Goal: Task Accomplishment & Management: Use online tool/utility

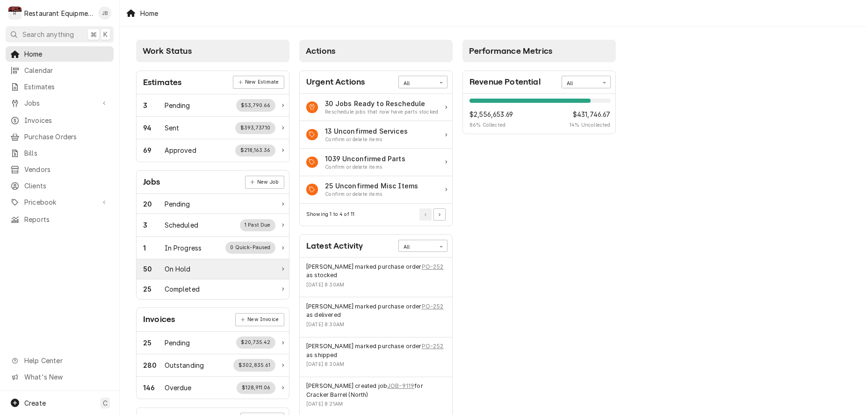
click at [219, 266] on div "50 On Hold" at bounding box center [209, 269] width 132 height 10
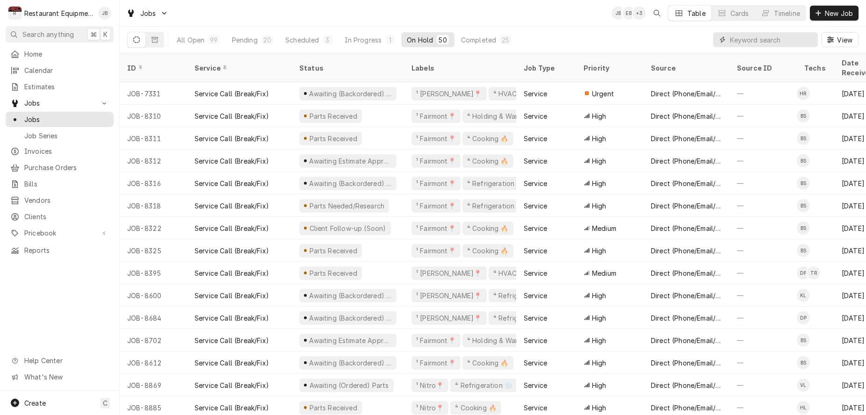
click at [763, 41] on input "Dynamic Content Wrapper" at bounding box center [771, 39] width 83 height 15
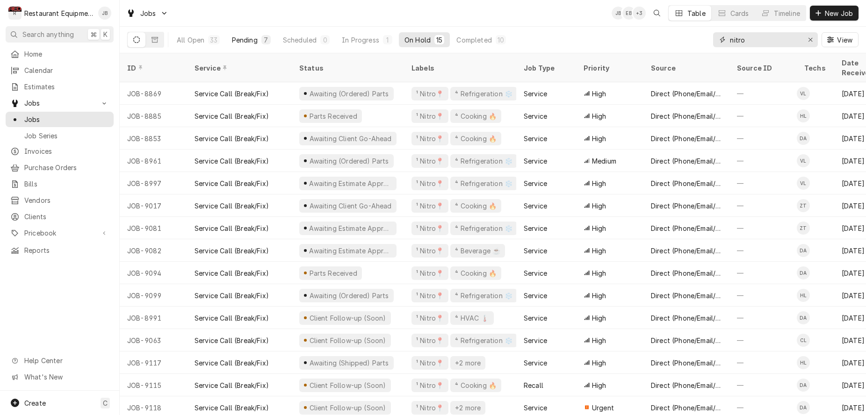
type input "nitro"
click at [259, 41] on button "Pending 7" at bounding box center [251, 39] width 50 height 15
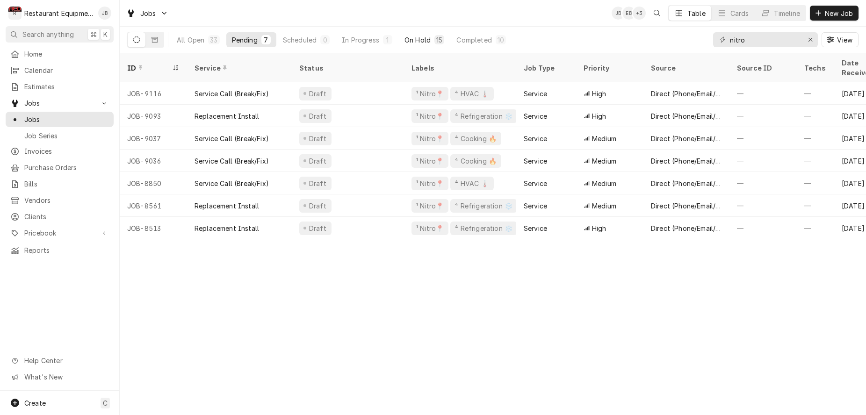
click at [418, 41] on div "On Hold" at bounding box center [418, 40] width 26 height 10
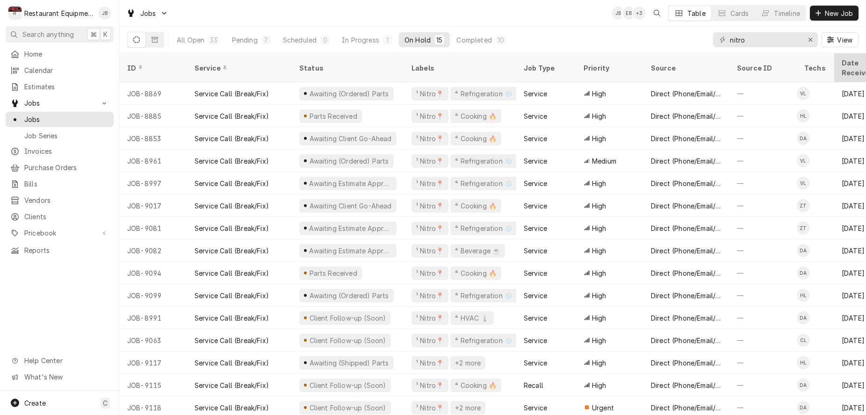
click at [856, 61] on div "Date Received" at bounding box center [867, 68] width 51 height 20
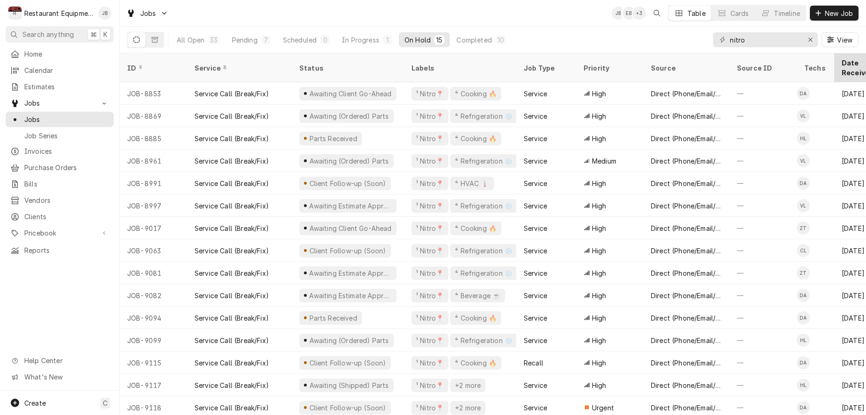
click at [850, 64] on div "Date Received" at bounding box center [863, 68] width 43 height 20
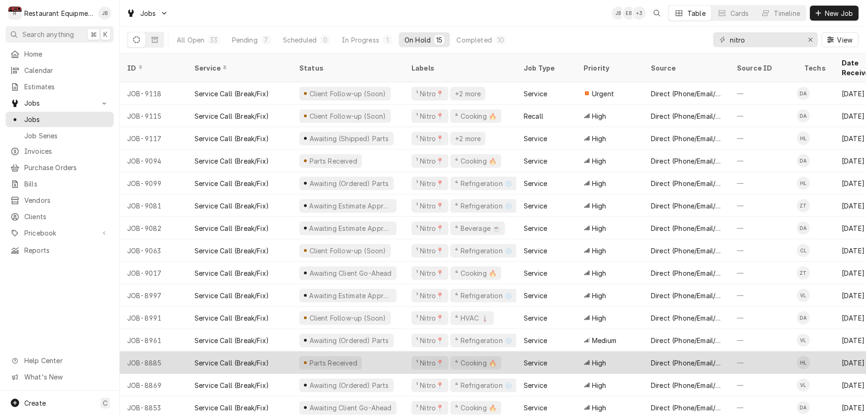
click at [610, 352] on div "High" at bounding box center [609, 363] width 67 height 22
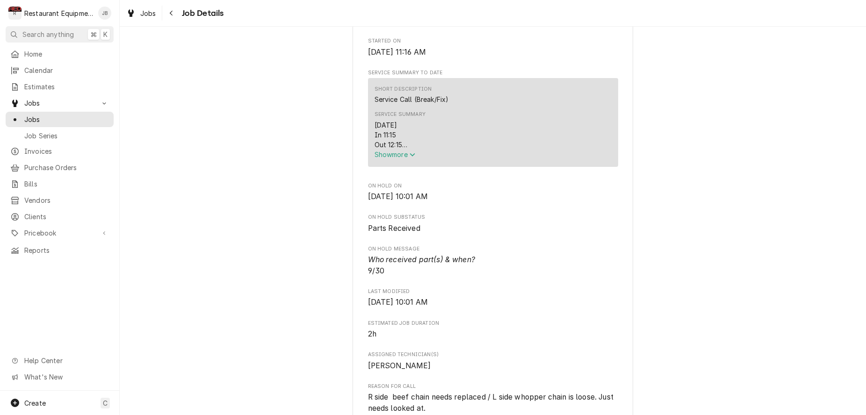
scroll to position [337, 0]
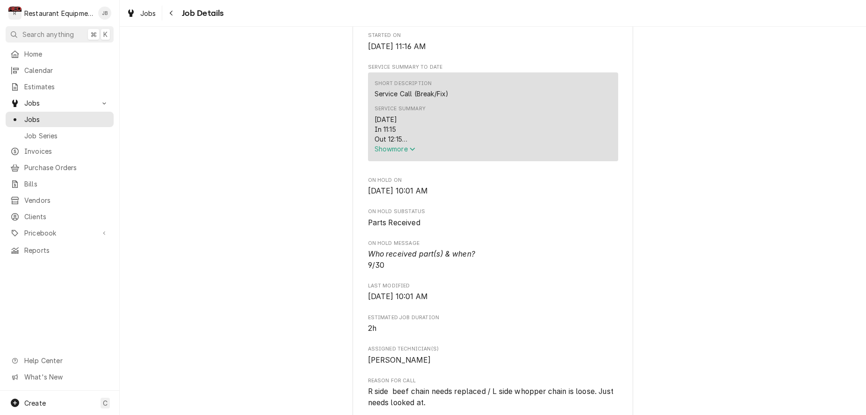
click at [391, 153] on span "Show more" at bounding box center [395, 149] width 41 height 8
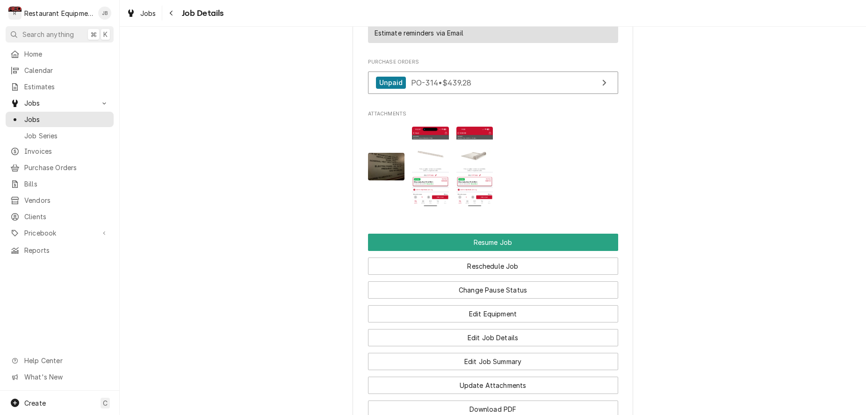
scroll to position [1125, 0]
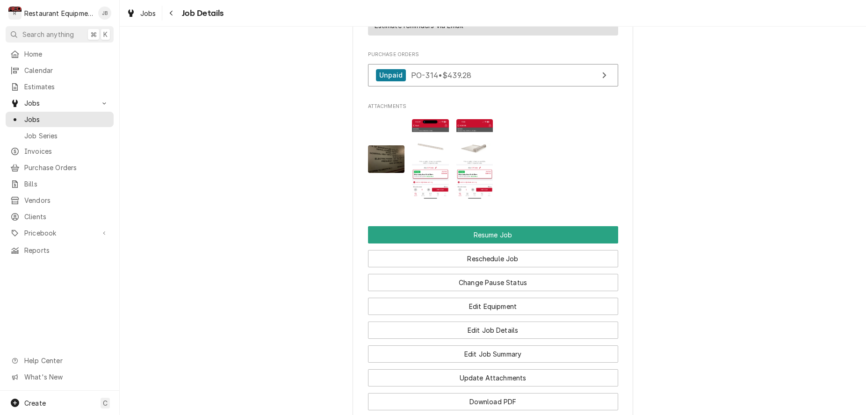
click at [427, 163] on img "Attachments" at bounding box center [430, 159] width 37 height 80
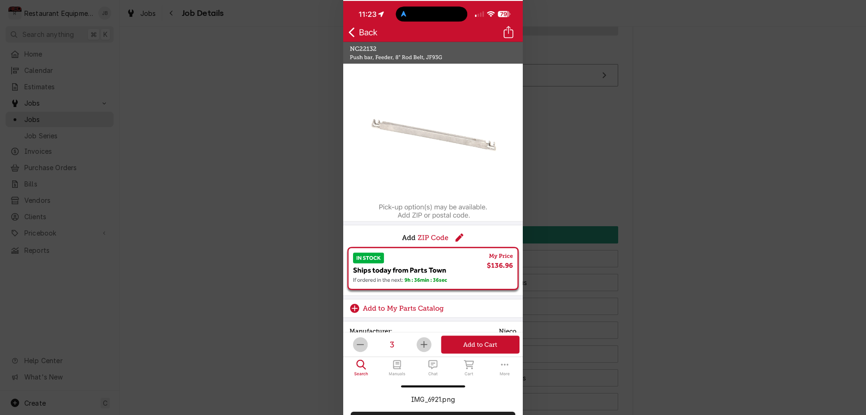
scroll to position [0, 0]
click at [297, 65] on div at bounding box center [433, 207] width 866 height 415
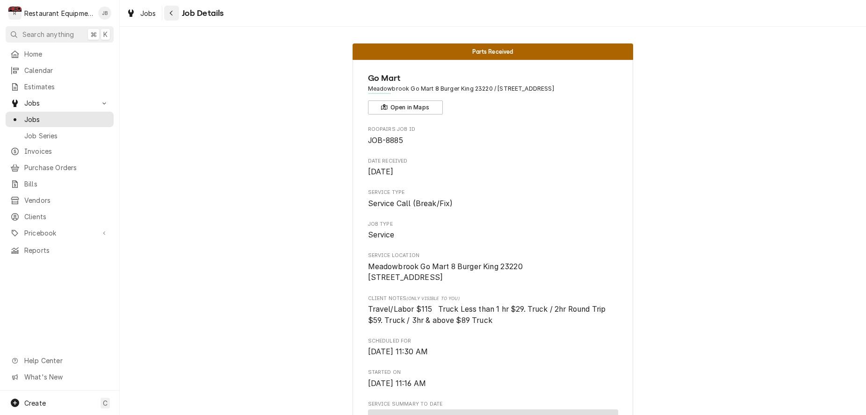
click at [174, 12] on div "Navigate back" at bounding box center [171, 12] width 9 height 9
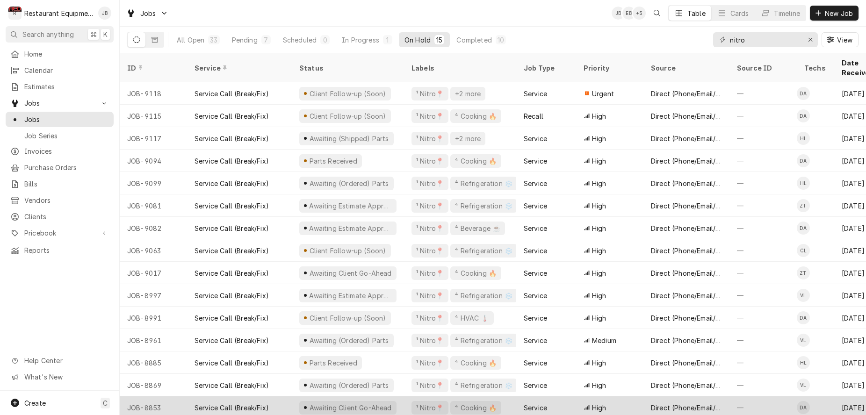
click at [570, 397] on div "Service" at bounding box center [546, 408] width 60 height 22
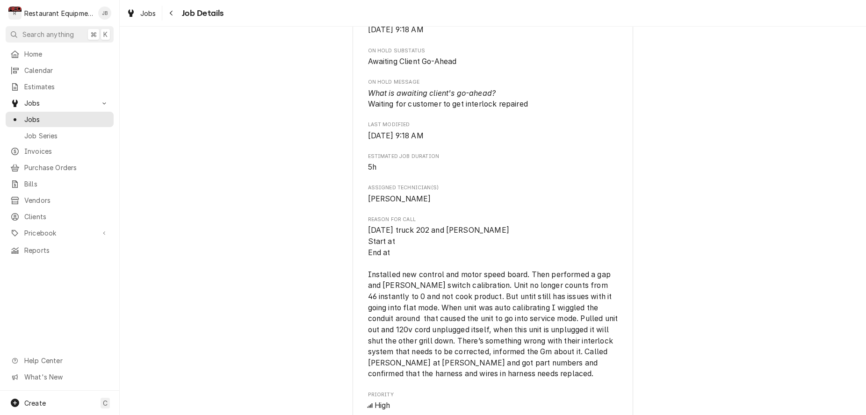
scroll to position [627, 0]
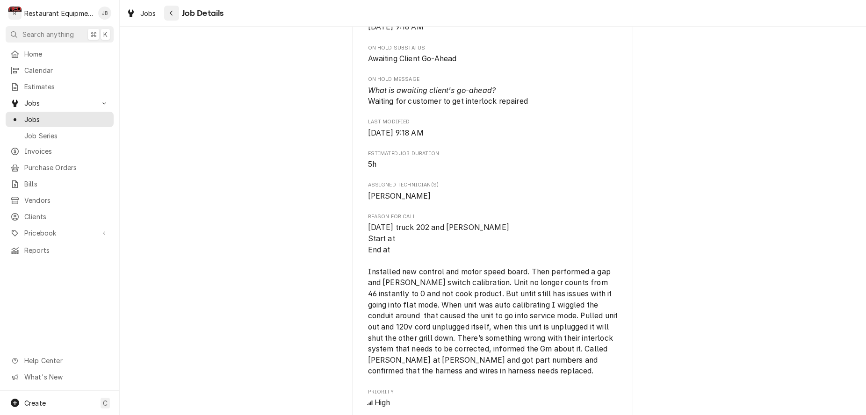
click at [169, 11] on icon "Navigate back" at bounding box center [171, 13] width 4 height 7
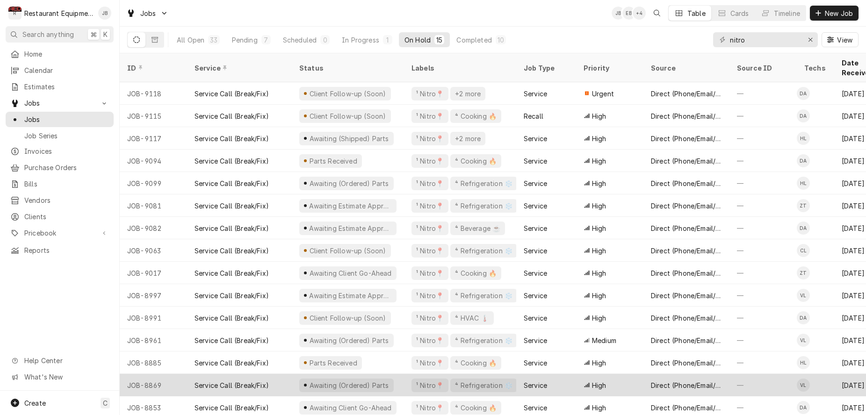
click at [287, 374] on div "Service Call (Break/Fix)" at bounding box center [239, 385] width 105 height 22
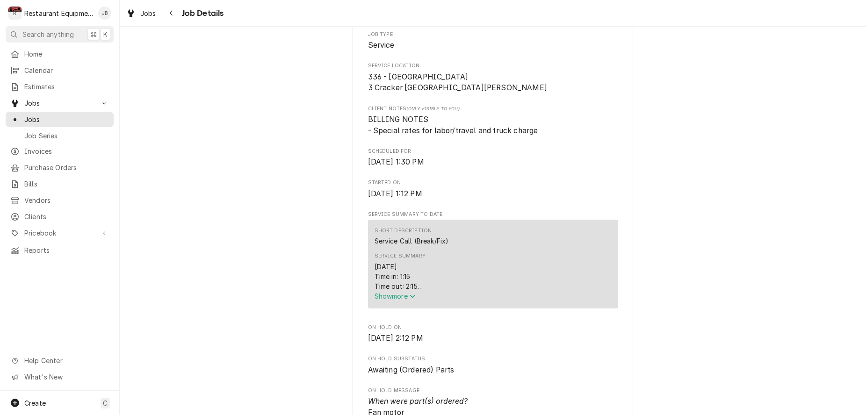
scroll to position [193, 0]
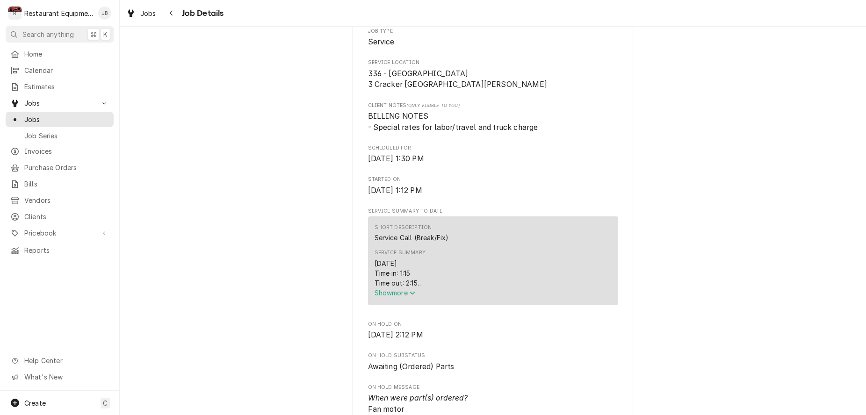
click at [382, 293] on span "Show more" at bounding box center [395, 293] width 41 height 8
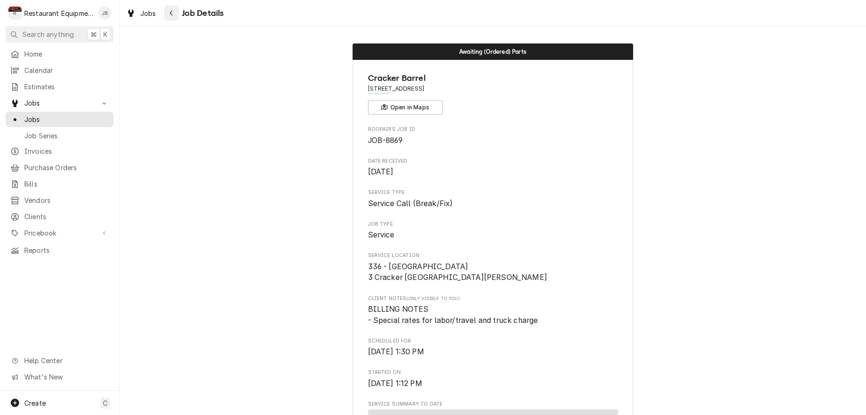
scroll to position [0, 0]
click at [175, 15] on div "Navigate back" at bounding box center [171, 12] width 9 height 9
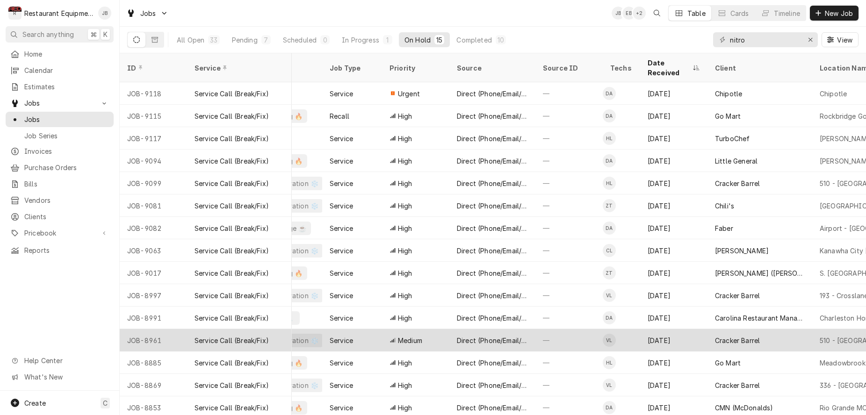
scroll to position [0, 297]
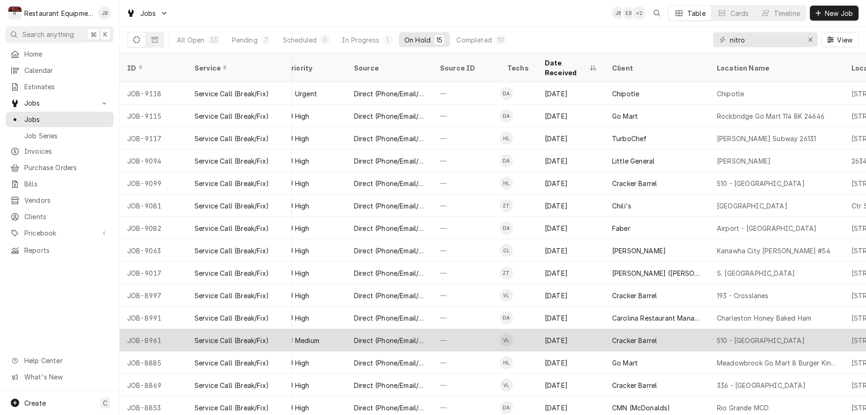
click at [523, 329] on td "VL" at bounding box center [518, 340] width 37 height 22
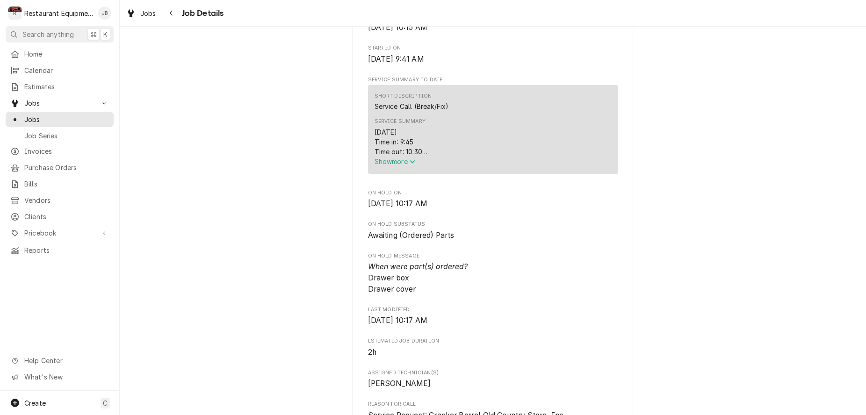
scroll to position [325, 0]
click at [413, 163] on icon "Service Summary" at bounding box center [412, 161] width 5 height 3
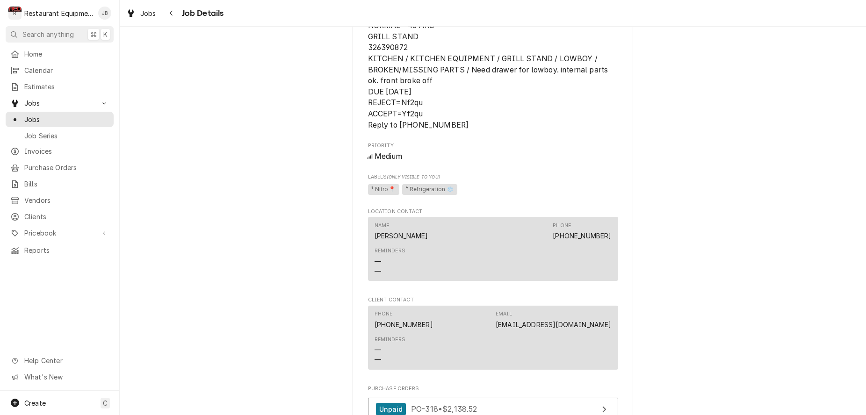
scroll to position [868, 0]
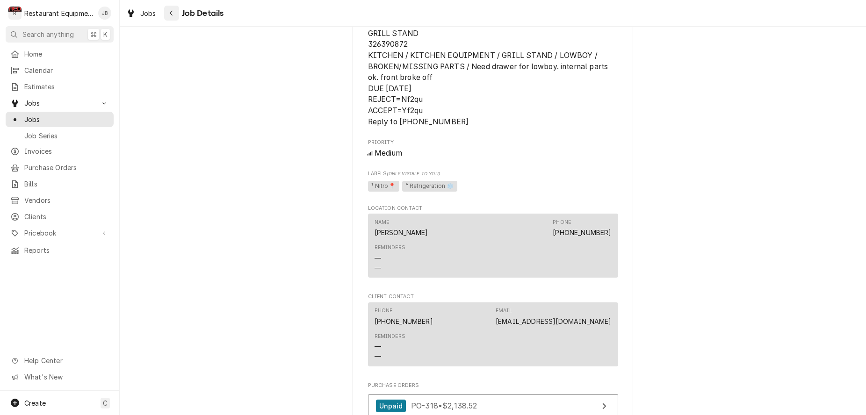
click at [170, 15] on icon "Navigate back" at bounding box center [171, 13] width 4 height 7
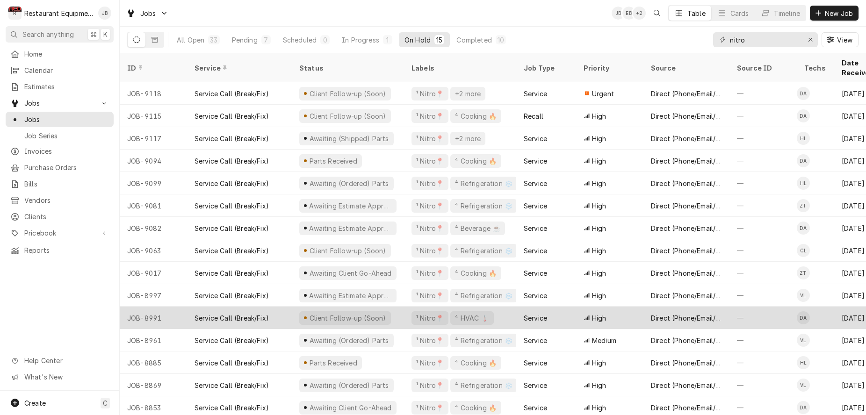
click at [593, 313] on span "High" at bounding box center [599, 318] width 15 height 10
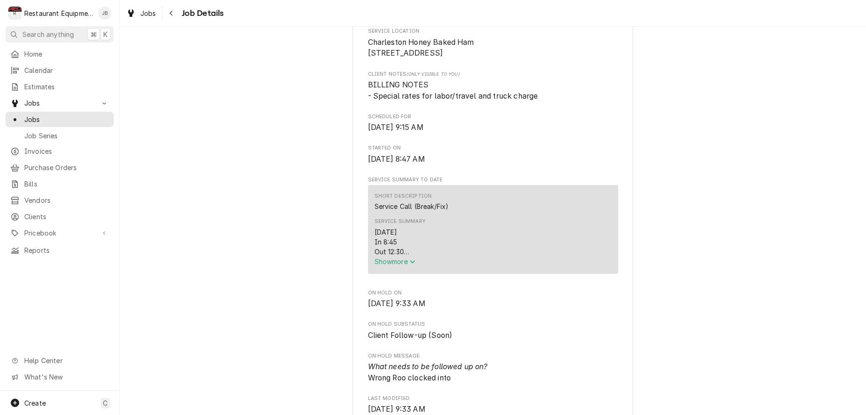
scroll to position [268, 0]
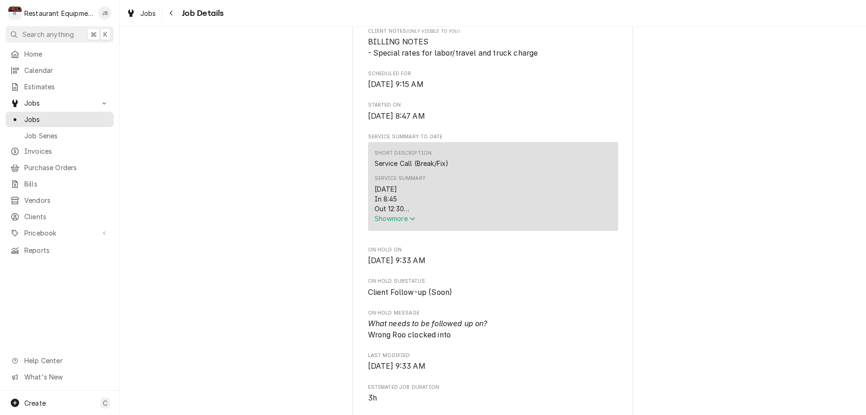
click at [381, 223] on span "Show more" at bounding box center [395, 219] width 41 height 8
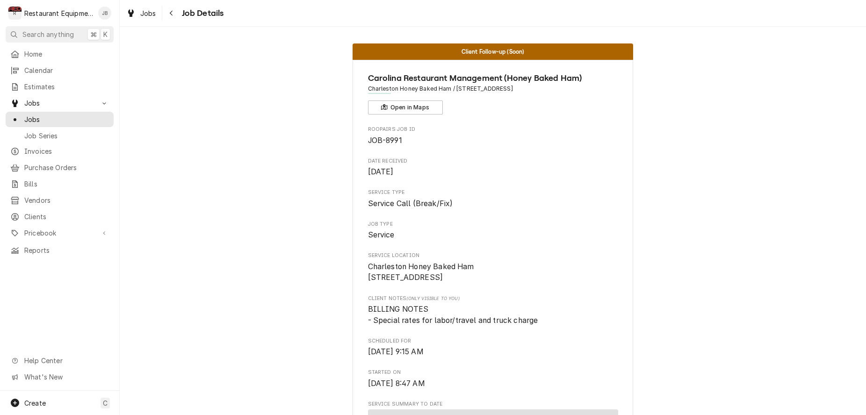
scroll to position [0, 0]
